Goal: Task Accomplishment & Management: Manage account settings

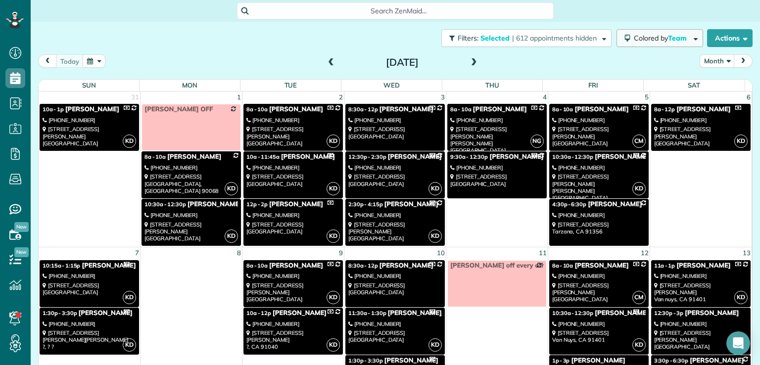
scroll to position [277, 0]
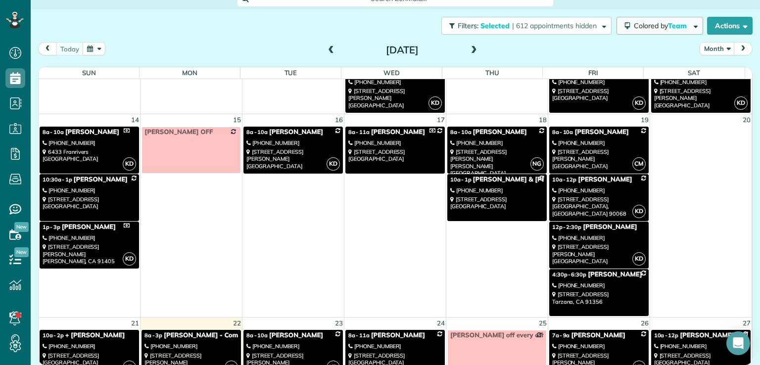
click at [634, 23] on span "Colored by Team" at bounding box center [662, 25] width 56 height 9
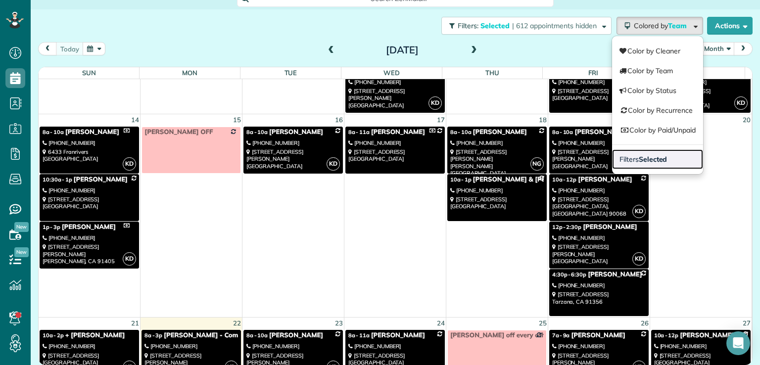
click at [619, 156] on span "Filters Selected" at bounding box center [642, 159] width 47 height 9
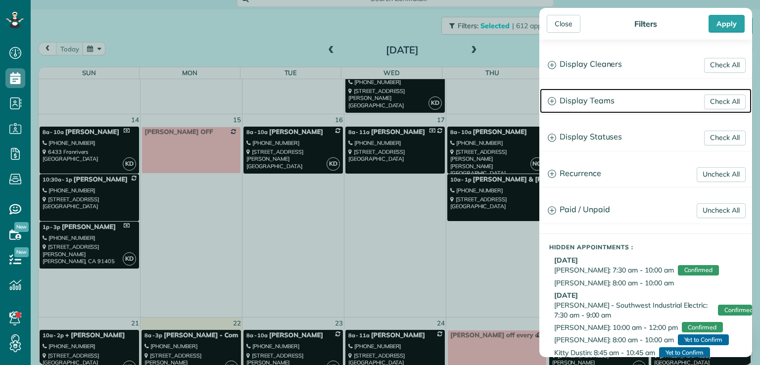
click at [592, 97] on h3 "Display Teams" at bounding box center [646, 101] width 212 height 25
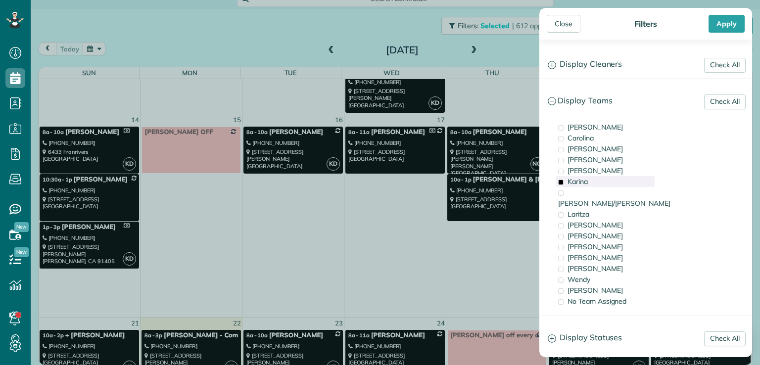
click at [568, 183] on span "Karina" at bounding box center [577, 181] width 20 height 9
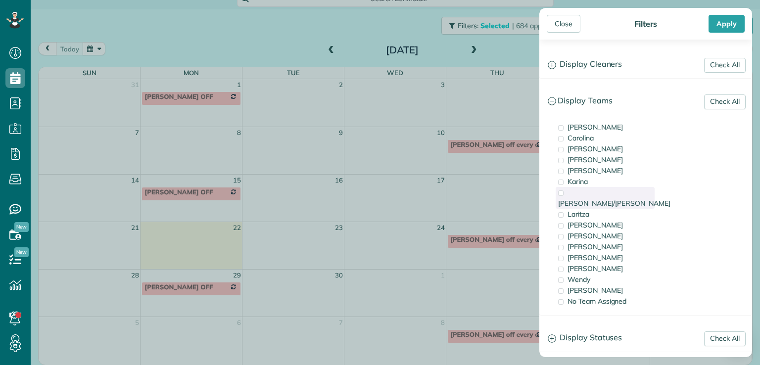
scroll to position [0, 0]
click at [570, 199] on span "[PERSON_NAME]/[PERSON_NAME]" at bounding box center [614, 203] width 112 height 9
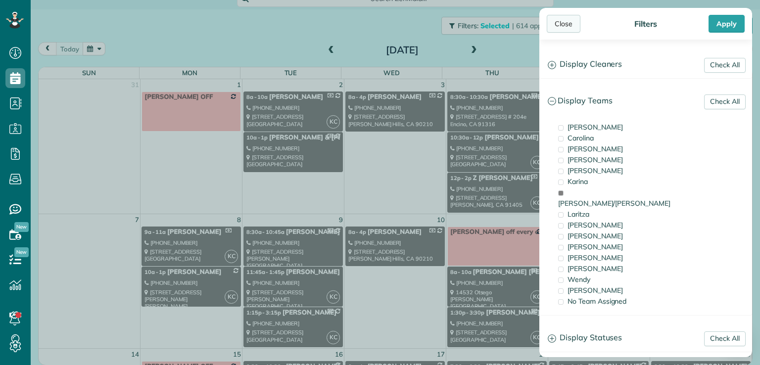
click at [562, 24] on div "Close" at bounding box center [564, 24] width 34 height 18
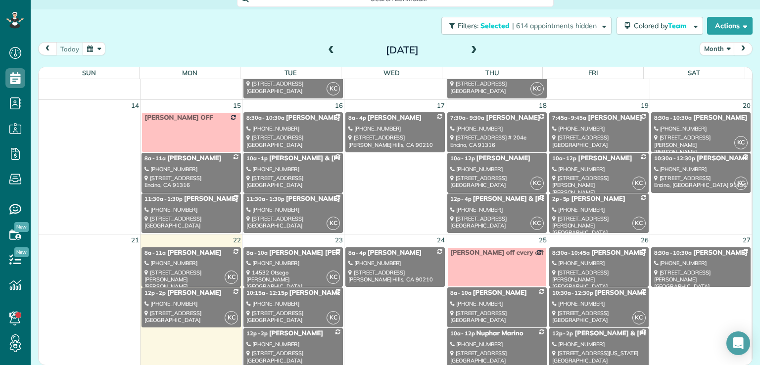
scroll to position [249, 0]
click at [578, 206] on div "[PHONE_NUMBER]" at bounding box center [598, 209] width 93 height 7
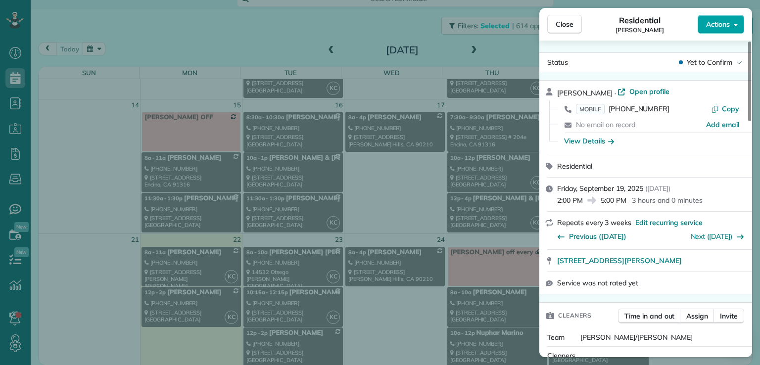
click at [708, 27] on span "Actions" at bounding box center [718, 24] width 24 height 10
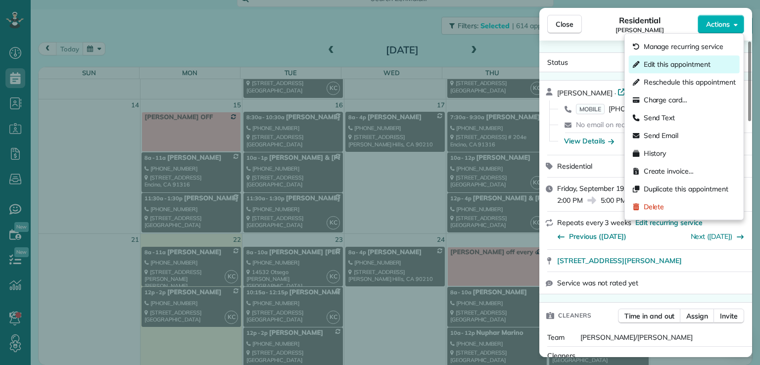
click at [692, 65] on span "Edit this appointment" at bounding box center [676, 64] width 67 height 10
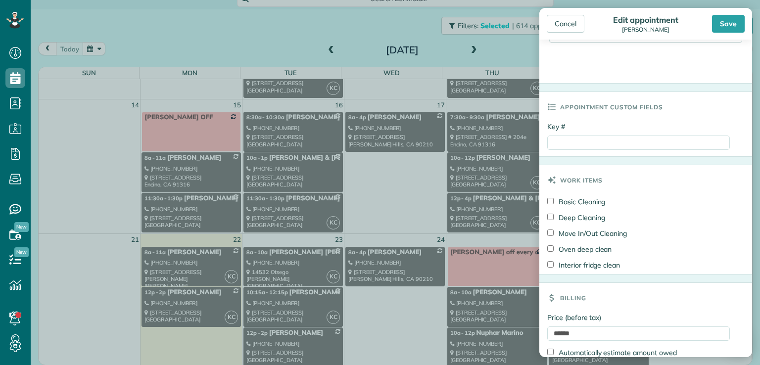
scroll to position [462, 0]
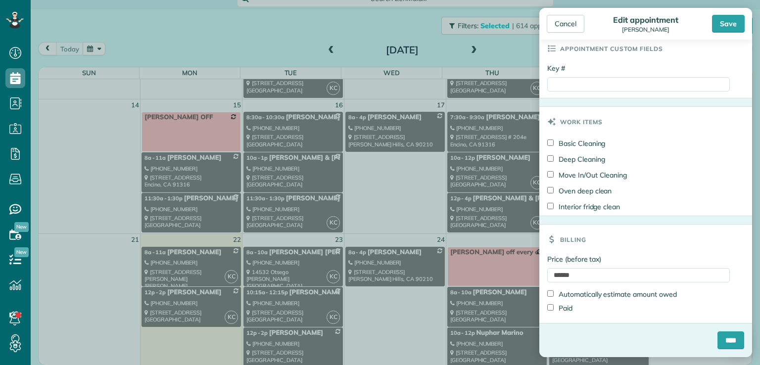
click at [506, 53] on body "Dashboard Scheduling Calendar View List View Dispatch View - Weekly scheduling …" at bounding box center [380, 182] width 760 height 365
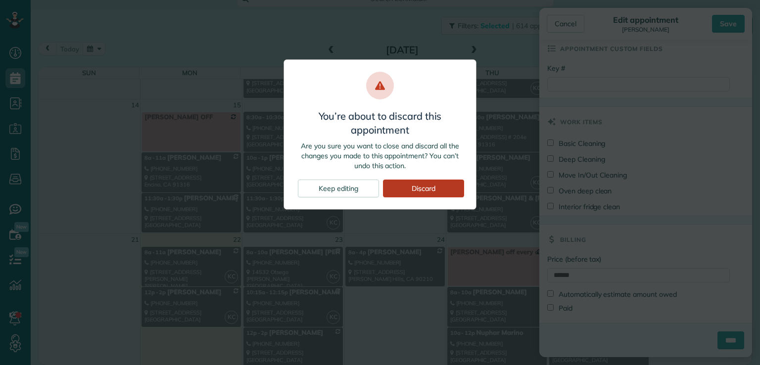
click at [424, 186] on div "Discard" at bounding box center [423, 189] width 81 height 18
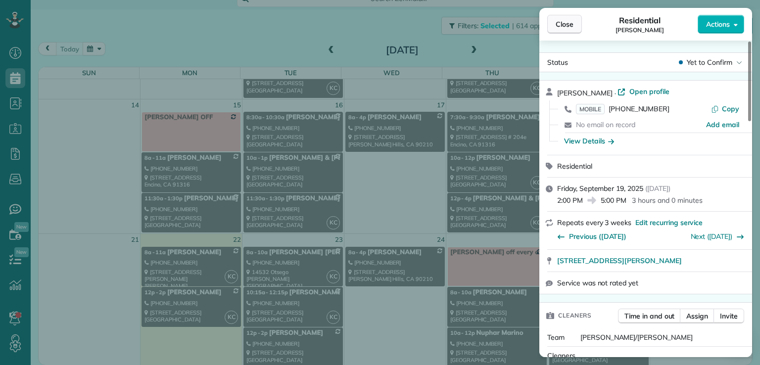
click at [562, 24] on span "Close" at bounding box center [564, 24] width 18 height 10
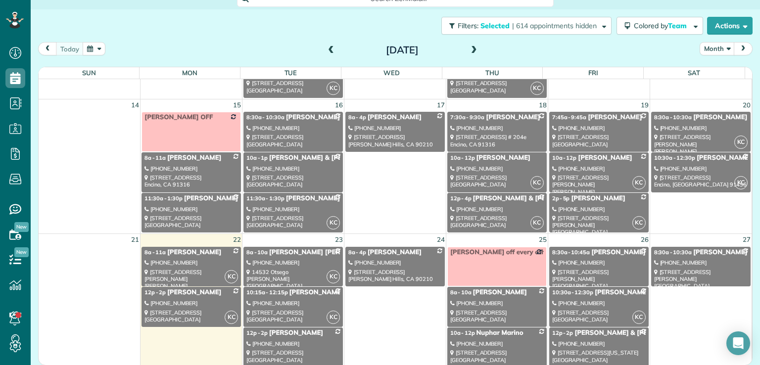
click at [589, 207] on div "[PHONE_NUMBER]" at bounding box center [598, 209] width 93 height 7
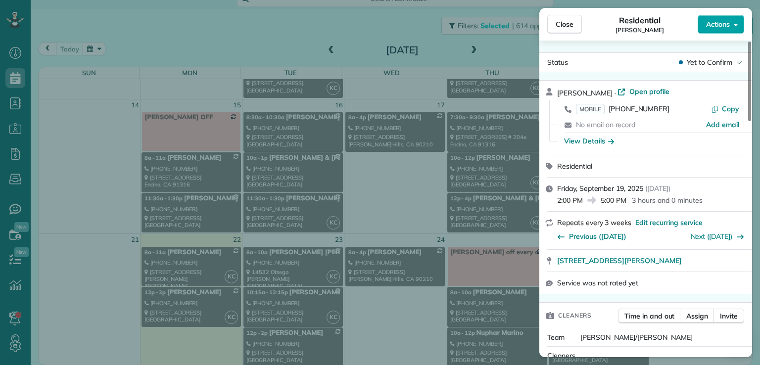
click at [715, 29] on span "Actions" at bounding box center [718, 24] width 24 height 10
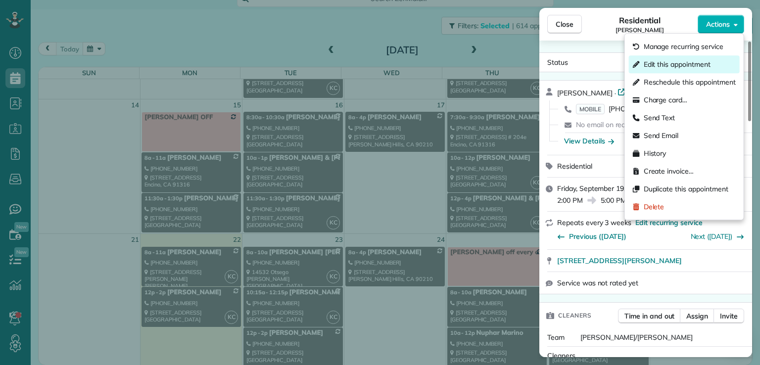
click at [689, 66] on span "Edit this appointment" at bounding box center [676, 64] width 67 height 10
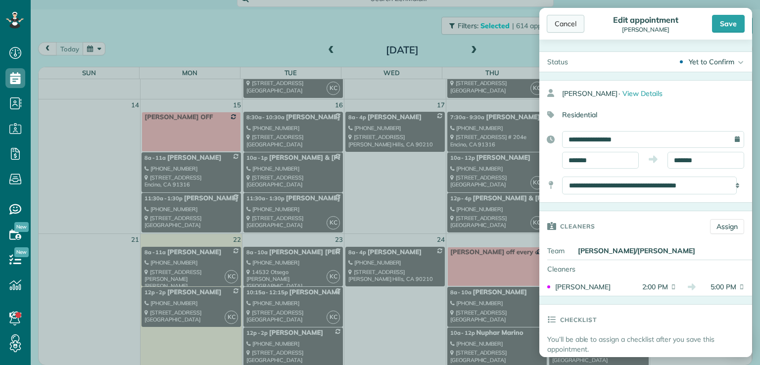
click at [556, 20] on div "Cancel" at bounding box center [566, 24] width 38 height 18
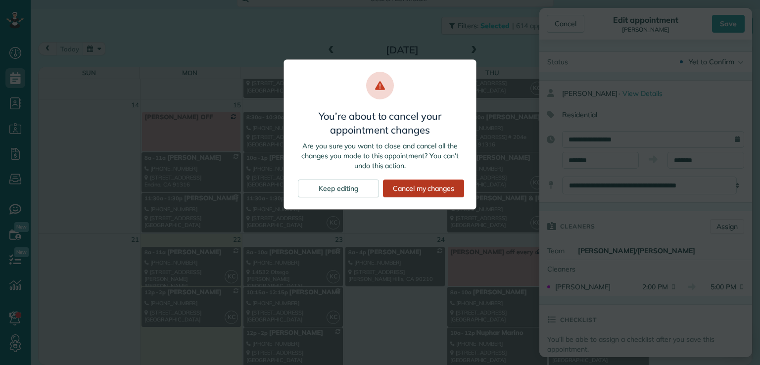
click at [411, 184] on div "Cancel my changes" at bounding box center [423, 189] width 81 height 18
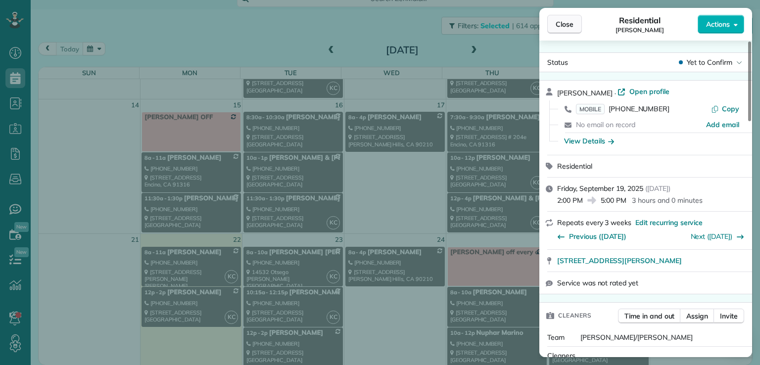
click at [553, 30] on button "Close" at bounding box center [564, 24] width 35 height 19
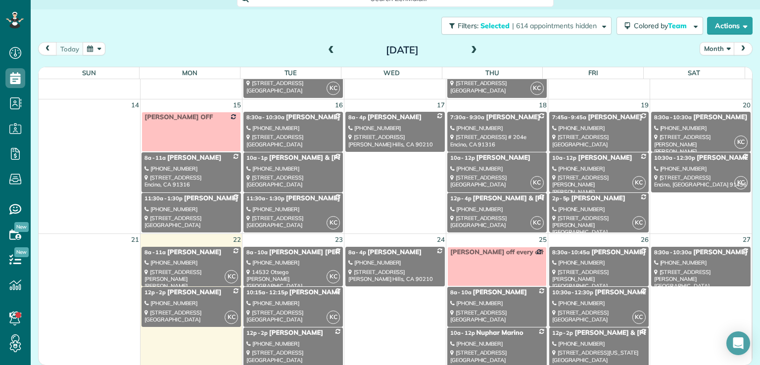
click at [566, 166] on div "[PHONE_NUMBER]" at bounding box center [598, 168] width 93 height 7
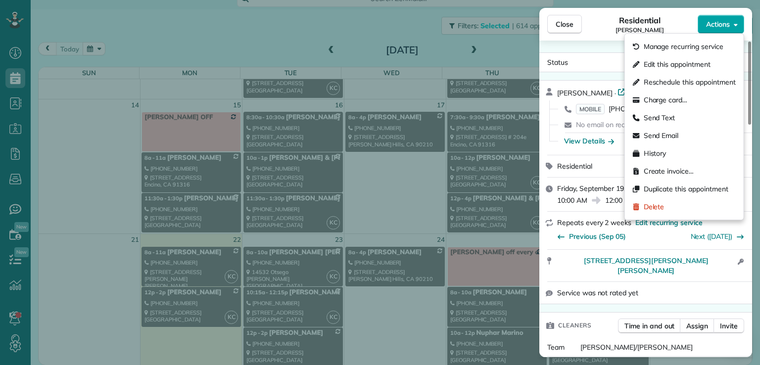
click at [723, 26] on span "Actions" at bounding box center [718, 24] width 24 height 10
click at [705, 60] on span "Edit this appointment" at bounding box center [676, 64] width 67 height 10
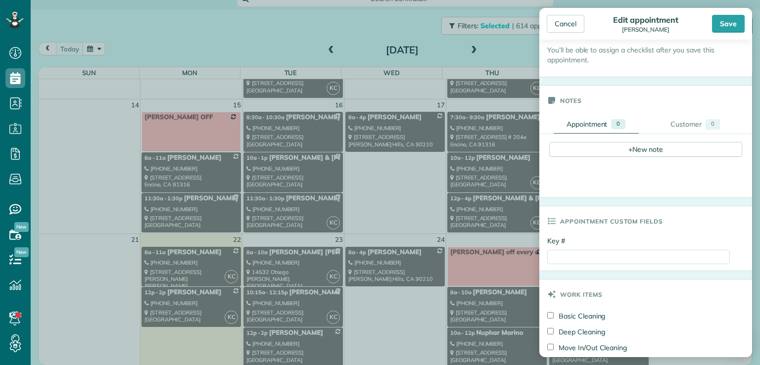
scroll to position [462, 0]
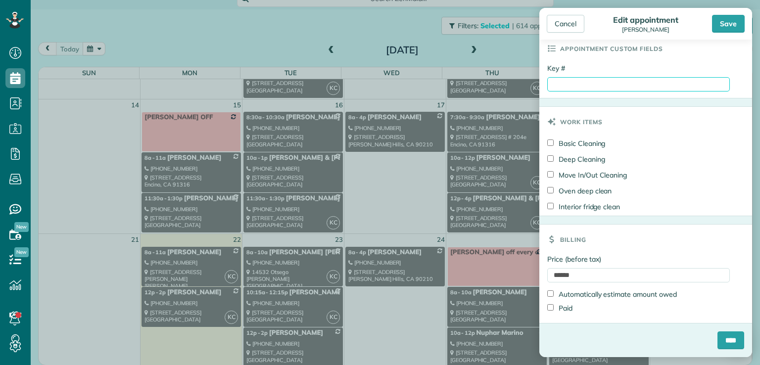
click at [562, 80] on input "Key #" at bounding box center [638, 84] width 183 height 14
type input "*********"
click at [733, 17] on div "Save" at bounding box center [728, 24] width 33 height 18
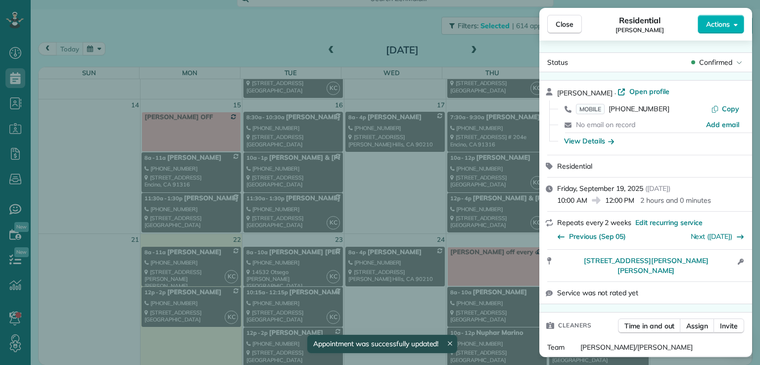
scroll to position [249, 0]
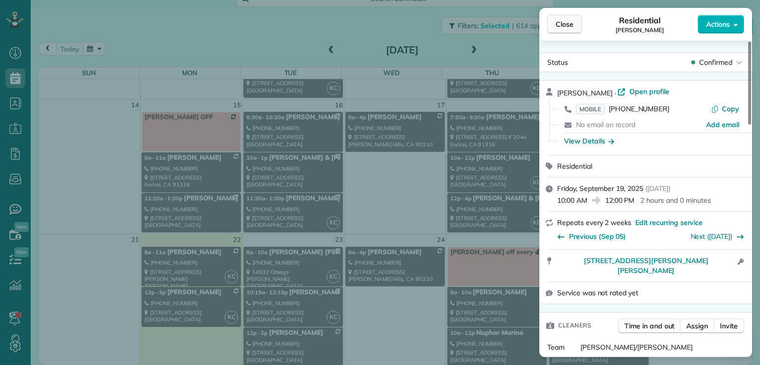
click at [567, 24] on span "Close" at bounding box center [564, 24] width 18 height 10
